Goal: Check status: Check status

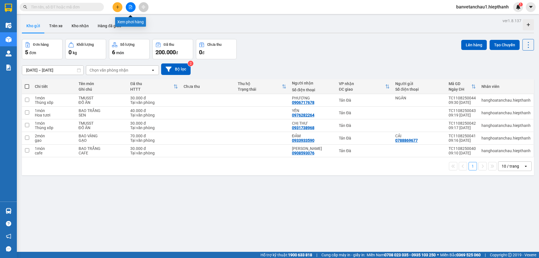
click at [131, 6] on icon "file-add" at bounding box center [131, 7] width 4 height 4
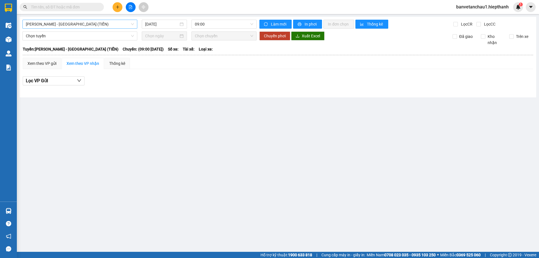
click at [104, 24] on span "[PERSON_NAME] - [GEOGRAPHIC_DATA] (TIỀN)" at bounding box center [80, 24] width 108 height 8
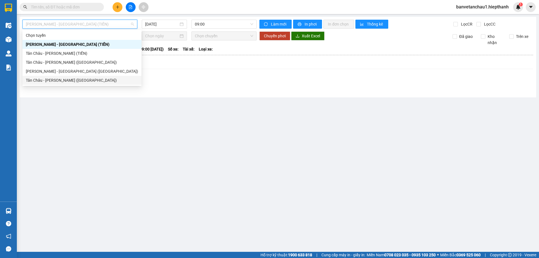
click at [74, 81] on div "Tân Châu - [PERSON_NAME] ([GEOGRAPHIC_DATA])" at bounding box center [82, 80] width 112 height 6
type input "[DATE]"
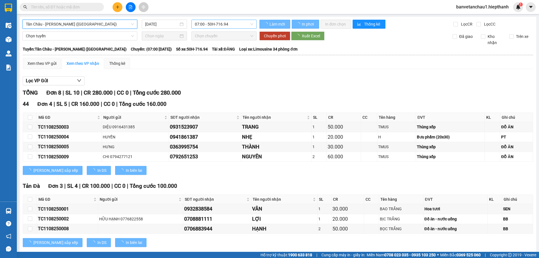
click at [203, 24] on span "07:00 - 50H-716.94" at bounding box center [224, 24] width 58 height 8
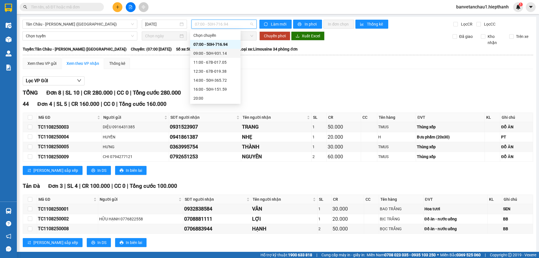
click at [210, 55] on div "09:00 - 50H-931.14" at bounding box center [216, 53] width 44 height 6
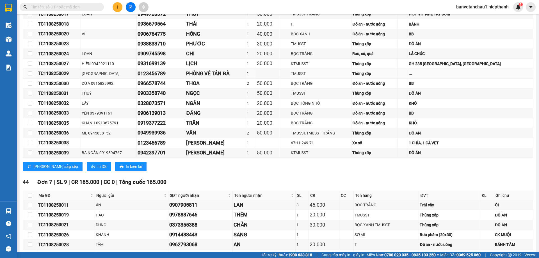
scroll to position [253, 0]
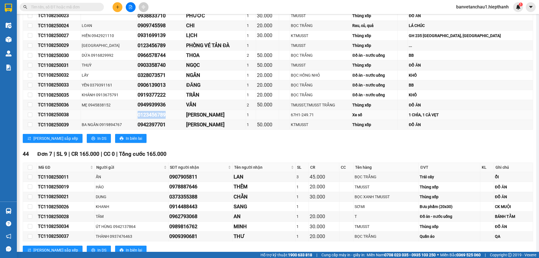
drag, startPoint x: 171, startPoint y: 115, endPoint x: 140, endPoint y: 116, distance: 31.2
click at [140, 116] on tr "TC1108250038 0123456789 PHÚC BAGA TẢN ĐÀ 1 67H1-249.71 Xe số 1 CHÌA, 1 CÀ VẸT" at bounding box center [278, 115] width 510 height 10
copy div "0123456789"
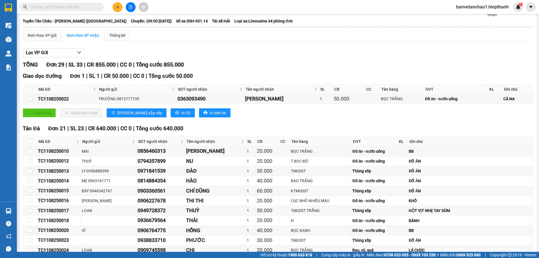
scroll to position [0, 0]
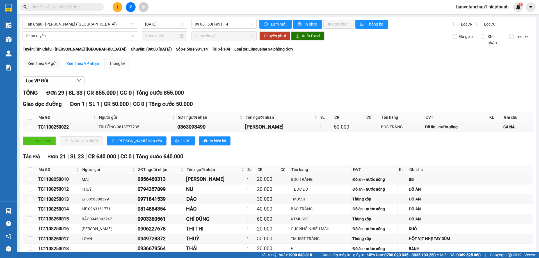
click at [71, 6] on input "text" at bounding box center [64, 7] width 66 height 6
paste input "0123456789"
type input "0123456789"
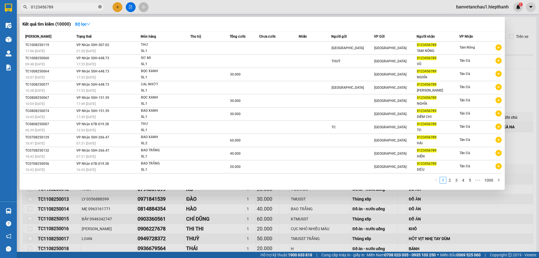
click at [101, 6] on icon "close-circle" at bounding box center [99, 6] width 3 height 3
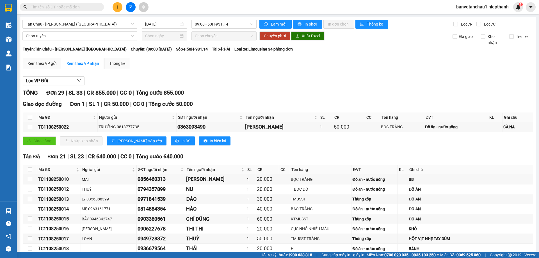
scroll to position [197, 0]
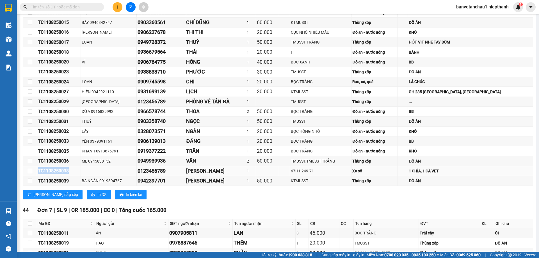
drag, startPoint x: 72, startPoint y: 171, endPoint x: 34, endPoint y: 173, distance: 38.0
click at [34, 173] on tr "TC1108250038 0123456789 PHÚC BAGA TẢN ĐÀ 1 67H1-249.71 Xe số 1 CHÌA, 1 CÀ VẸT" at bounding box center [278, 171] width 510 height 10
copy tr "TC1108250038"
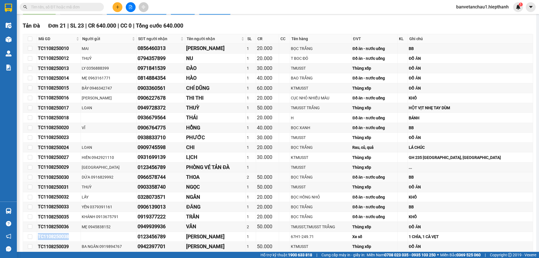
scroll to position [0, 0]
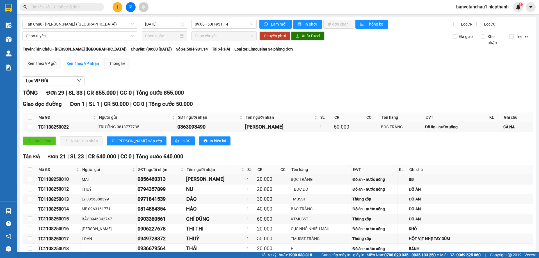
click at [65, 7] on input "text" at bounding box center [64, 7] width 66 height 6
paste input "TC1108250038"
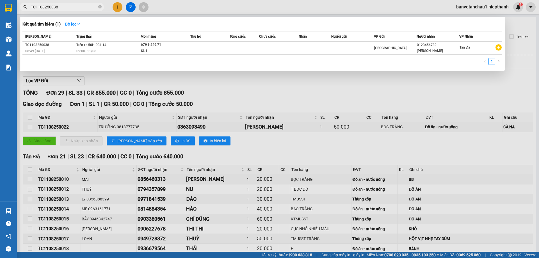
drag, startPoint x: 41, startPoint y: 8, endPoint x: 10, endPoint y: 6, distance: 30.7
click at [10, 6] on section "Kết quả tìm kiếm ( 1 ) Bộ lọc Mã ĐH Trạng thái Món hàng Thu hộ Tổng cước Chưa c…" at bounding box center [269, 129] width 539 height 258
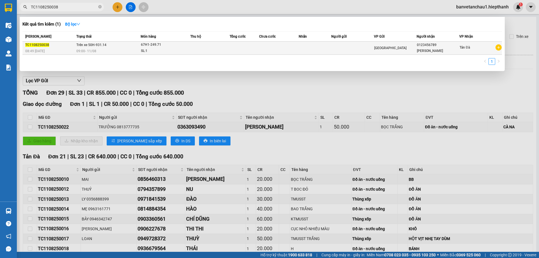
type input "TC1108250038"
click at [183, 52] on span "67H1-249.71 SL: 1" at bounding box center [165, 48] width 49 height 12
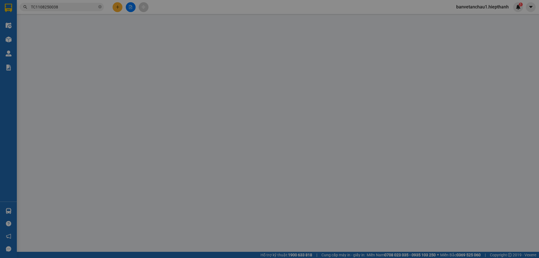
type input "0123456789"
